Goal: Navigation & Orientation: Find specific page/section

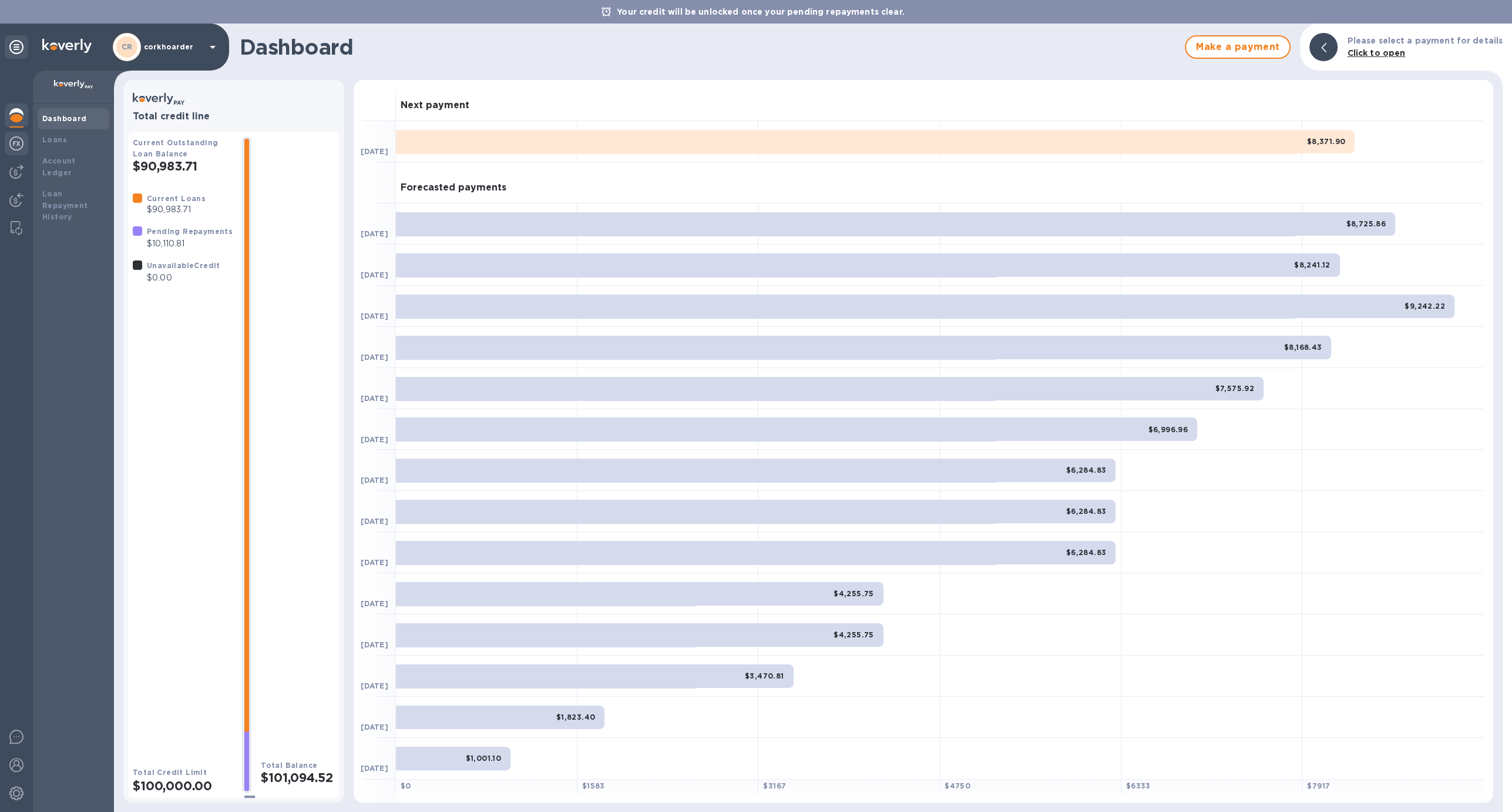
click at [15, 149] on img at bounding box center [16, 144] width 15 height 15
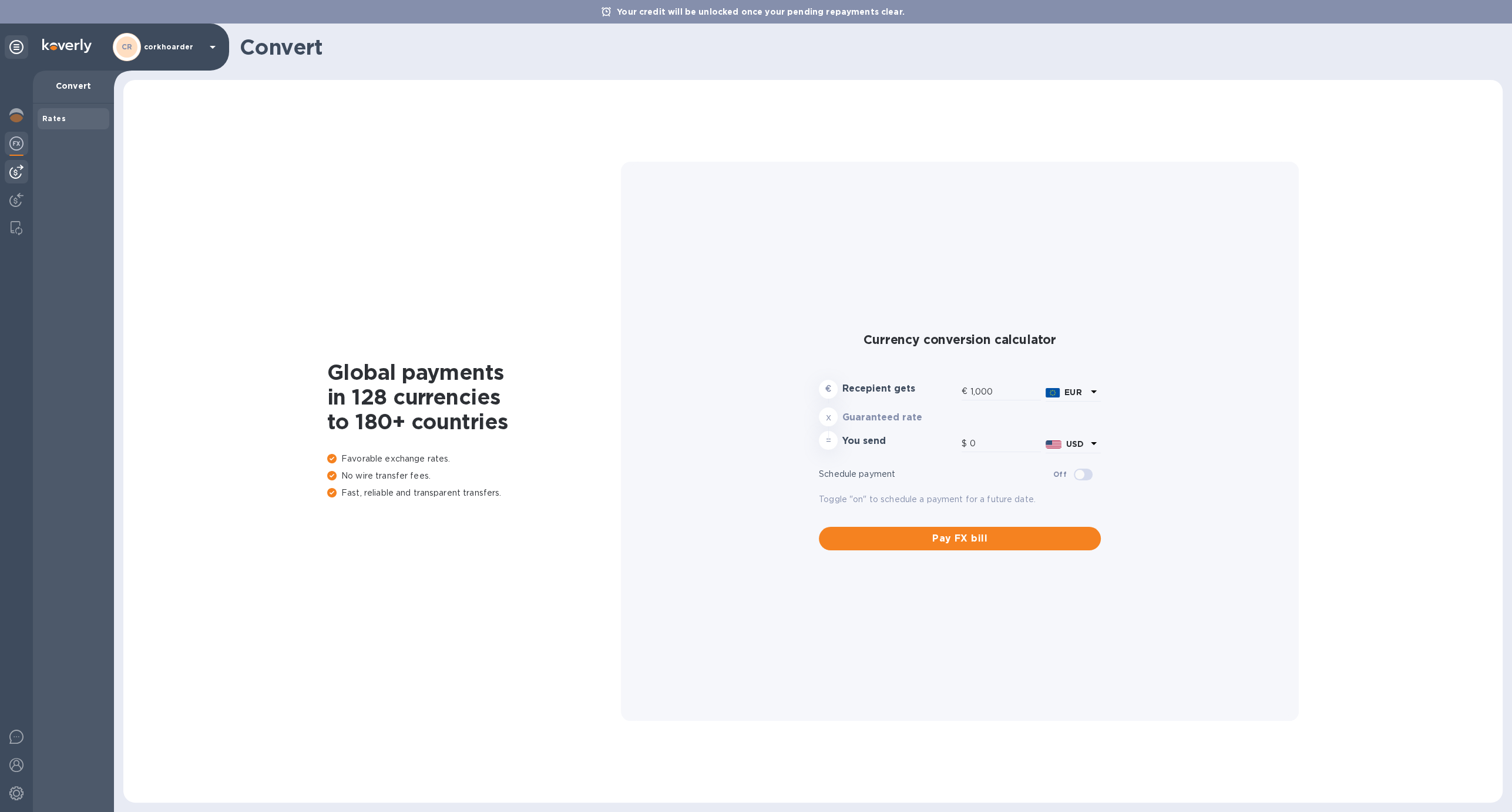
click at [11, 162] on div at bounding box center [17, 172] width 24 height 24
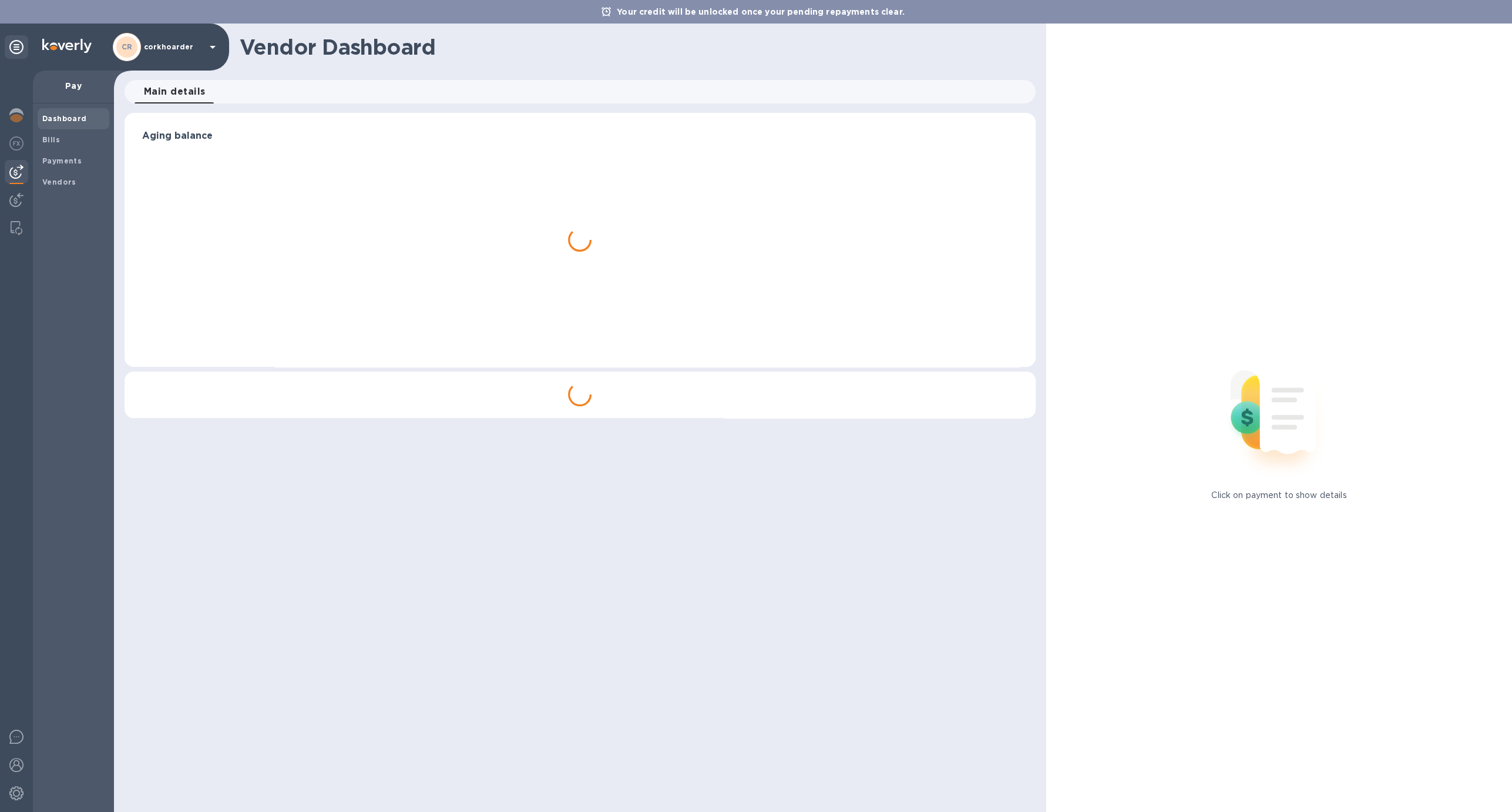
click at [37, 144] on div "Dashboard Bills Payments Vendors" at bounding box center [73, 457] width 81 height 709
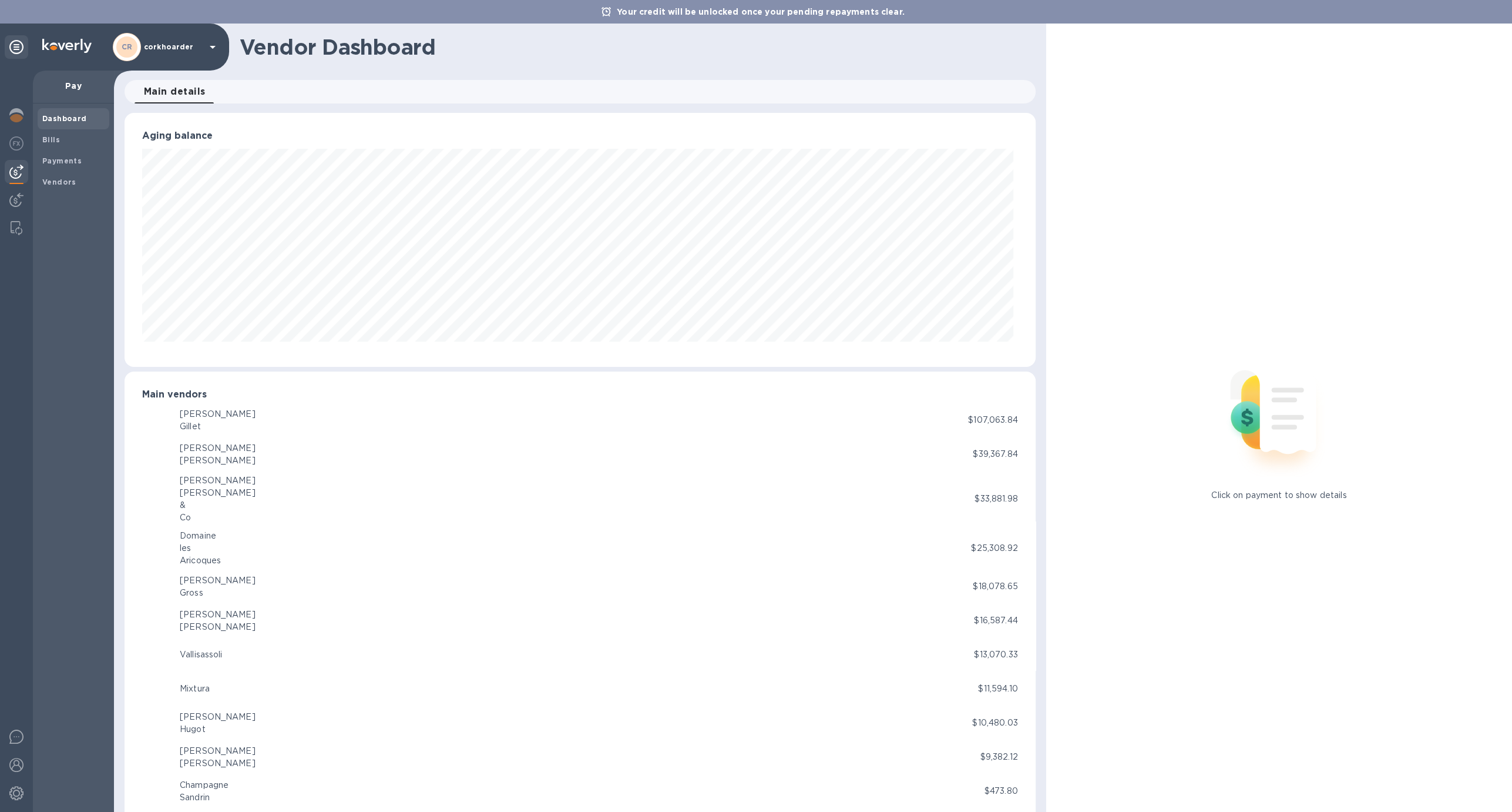
scroll to position [587597, 586600]
click at [21, 128] on div at bounding box center [17, 116] width 24 height 26
